Goal: Task Accomplishment & Management: Manage account settings

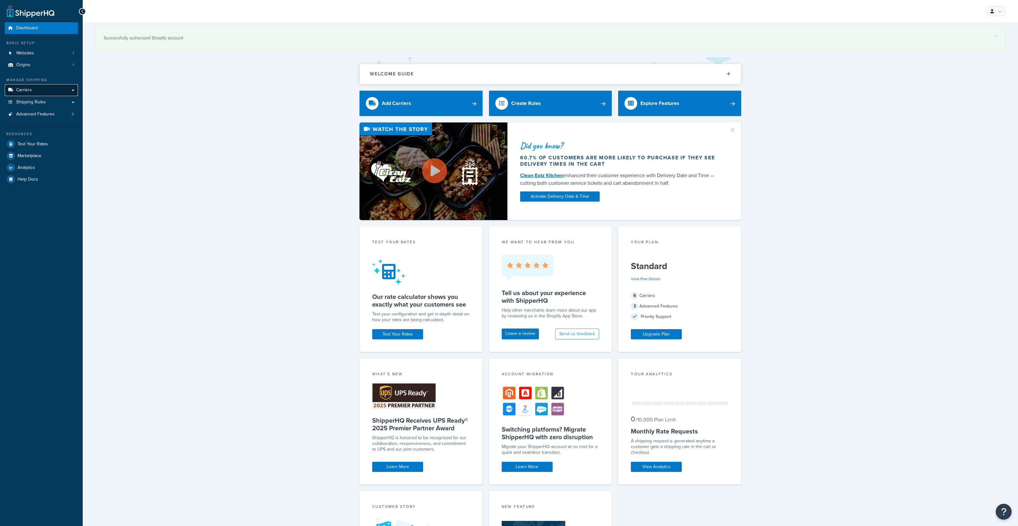
click at [34, 91] on link "Carriers" at bounding box center [41, 90] width 73 height 12
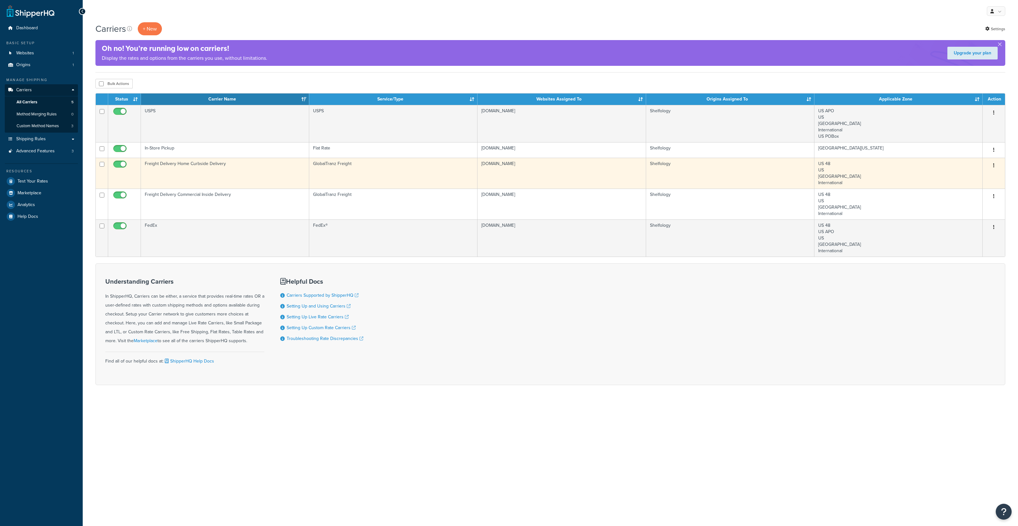
click at [226, 170] on td "Freight Delivery Home Curbside Delivery" at bounding box center [225, 173] width 168 height 31
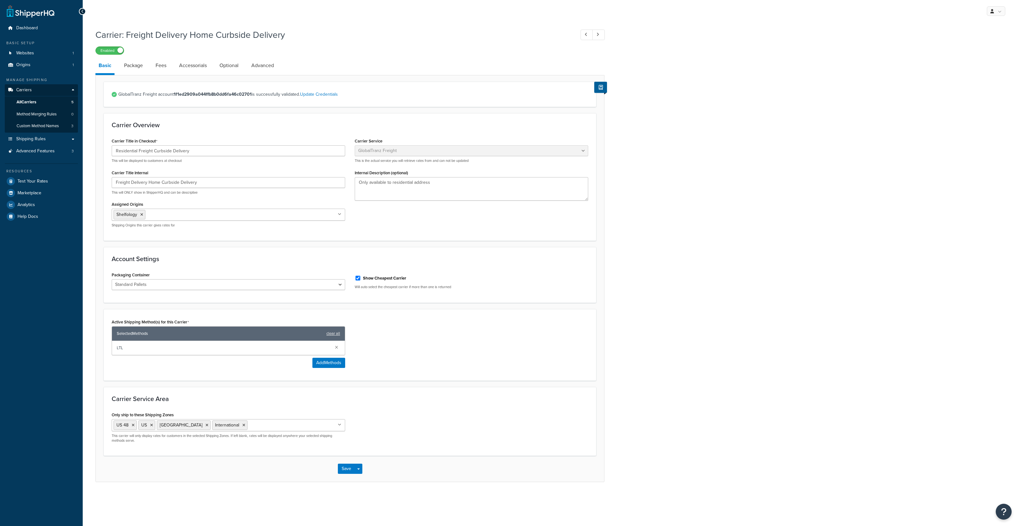
select select "globaltranzFreight"
click at [165, 66] on link "Fees" at bounding box center [160, 65] width 17 height 15
select select "AFTER"
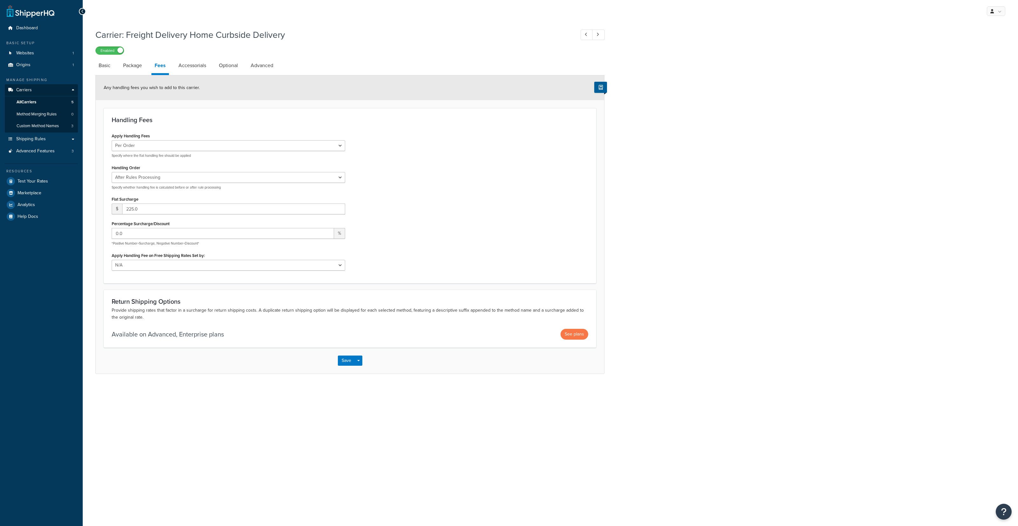
select select "globaltranzFreight"
